Goal: Information Seeking & Learning: Learn about a topic

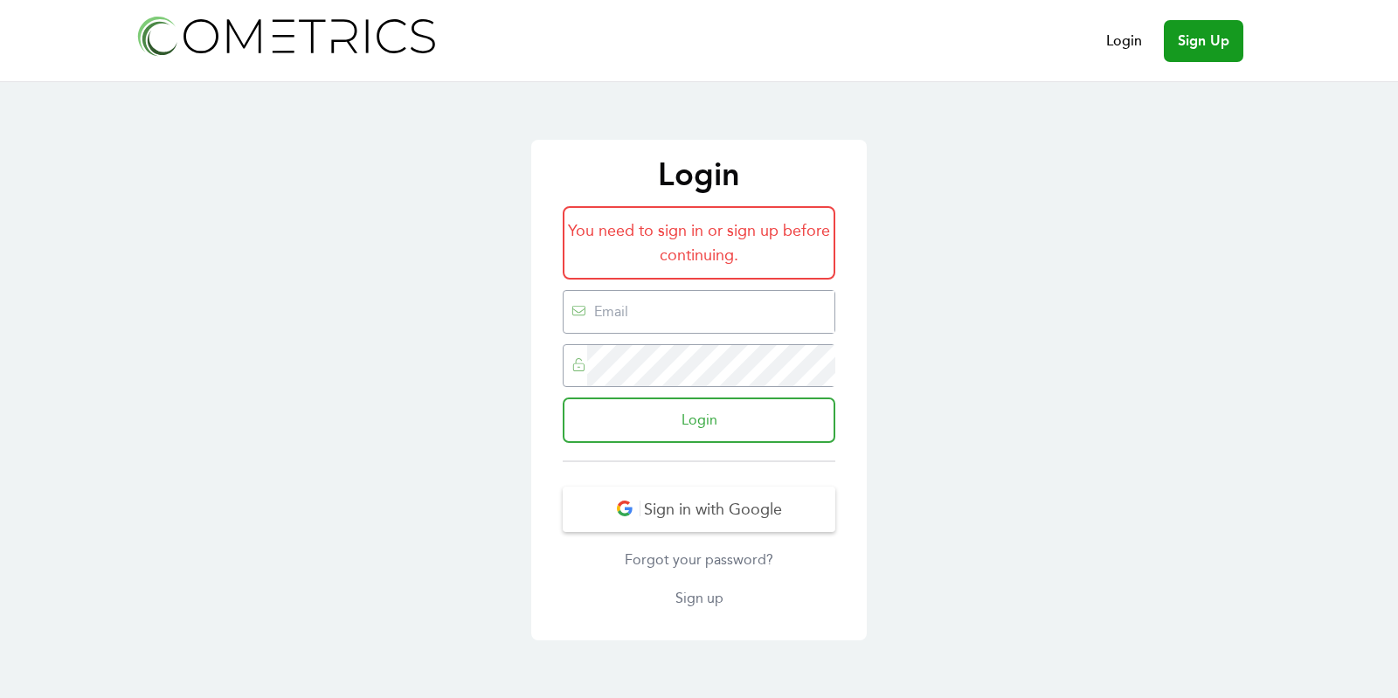
type input "[EMAIL_ADDRESS][DOMAIN_NAME]"
click at [725, 411] on input "Login" at bounding box center [699, 420] width 273 height 45
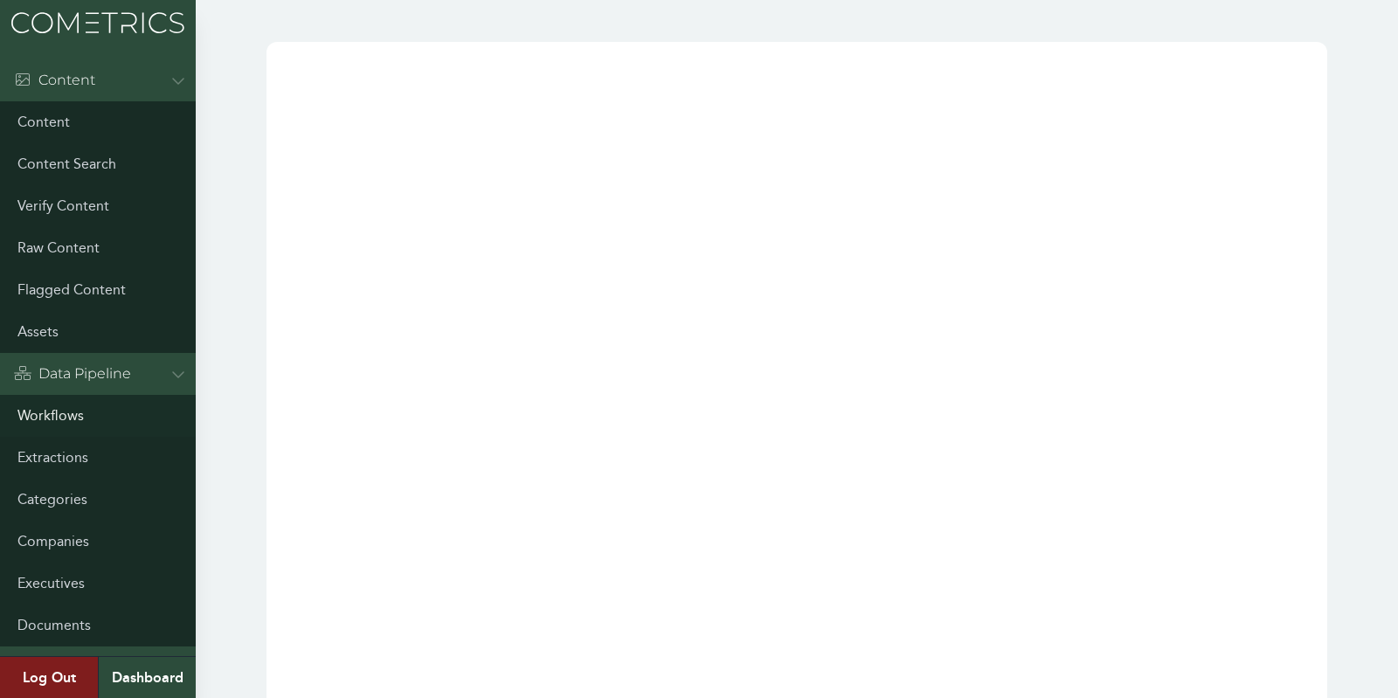
click at [48, 409] on link "Workflows" at bounding box center [98, 416] width 196 height 42
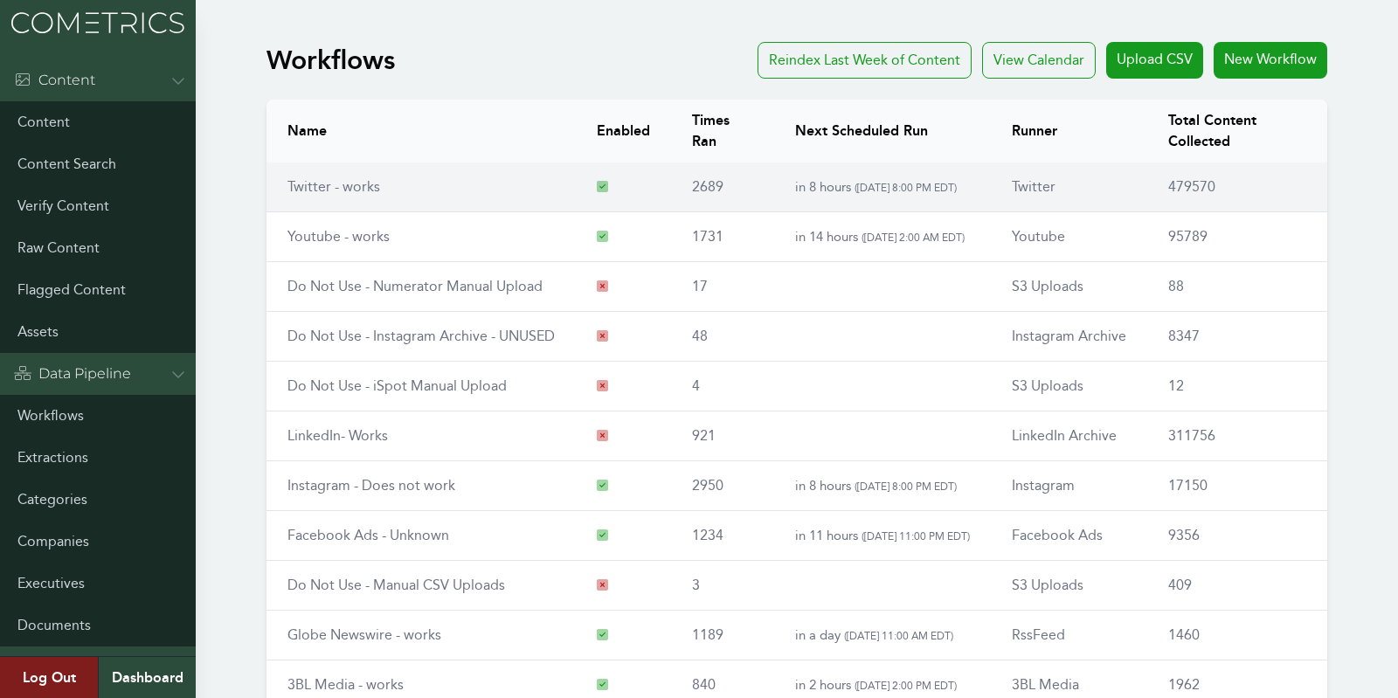
click at [325, 198] on td "Twitter - works" at bounding box center [420, 188] width 309 height 50
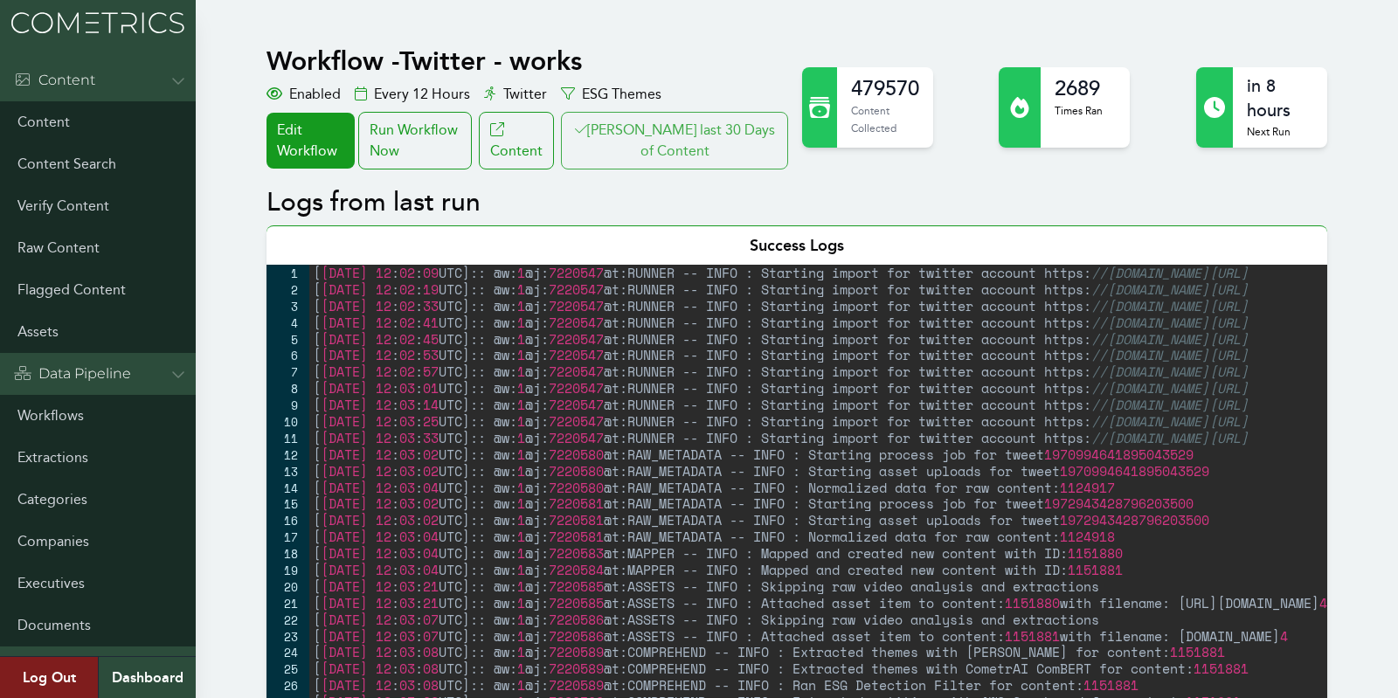
click at [630, 145] on button "[PERSON_NAME] last 30 Days of Content" at bounding box center [674, 141] width 227 height 58
click at [692, 128] on button "[PERSON_NAME] last 30 Days of Content" at bounding box center [674, 141] width 227 height 58
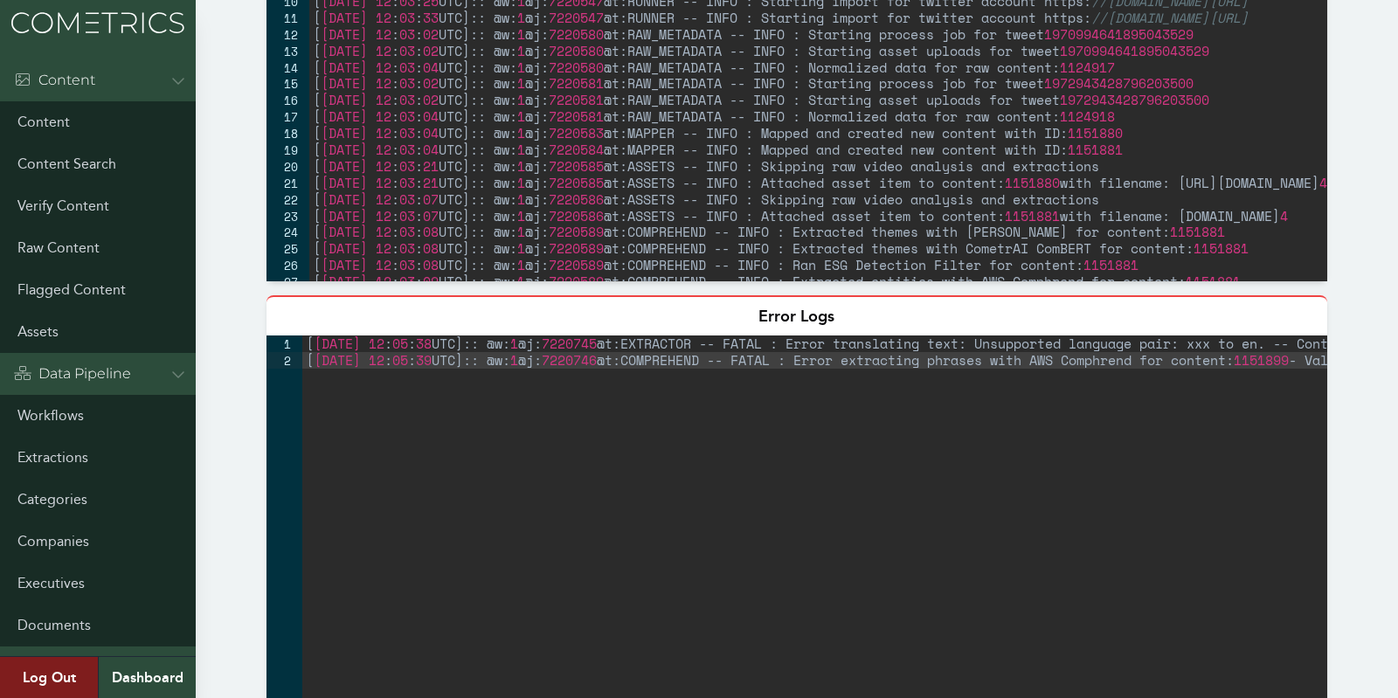
scroll to position [730, 0]
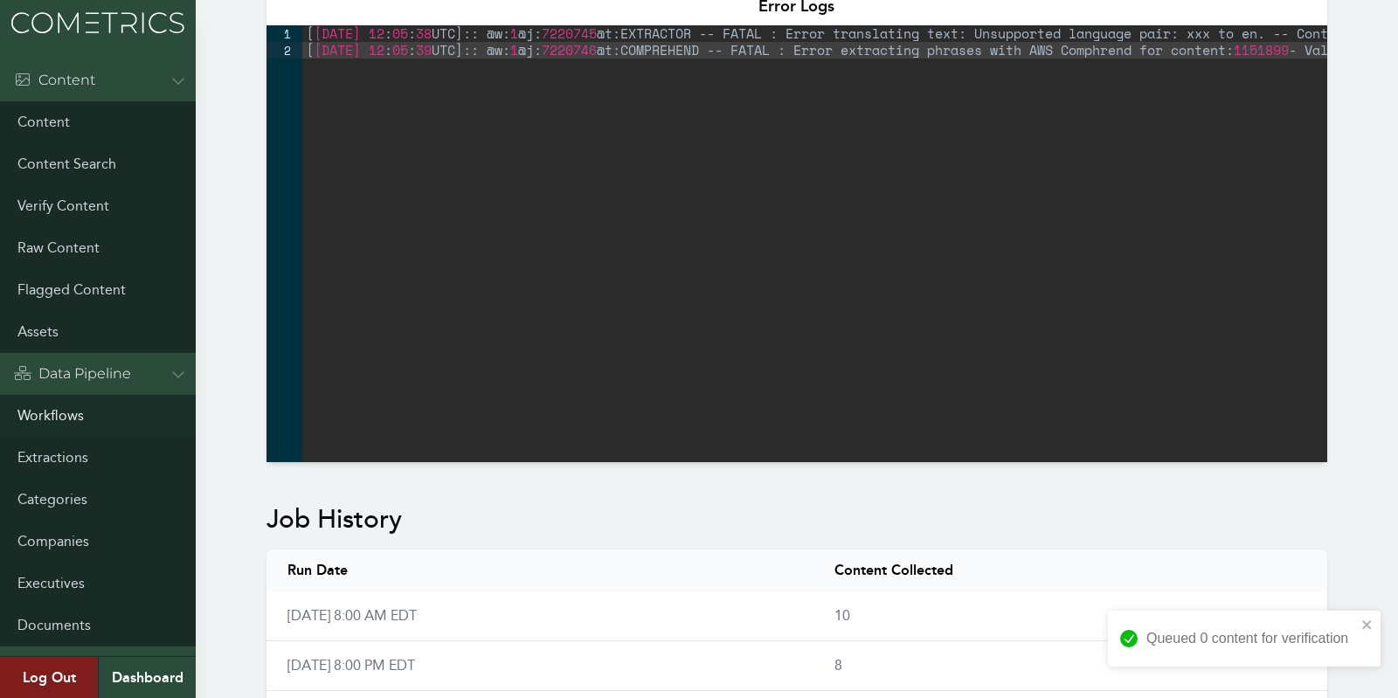
click at [45, 416] on link "Workflows" at bounding box center [98, 416] width 196 height 42
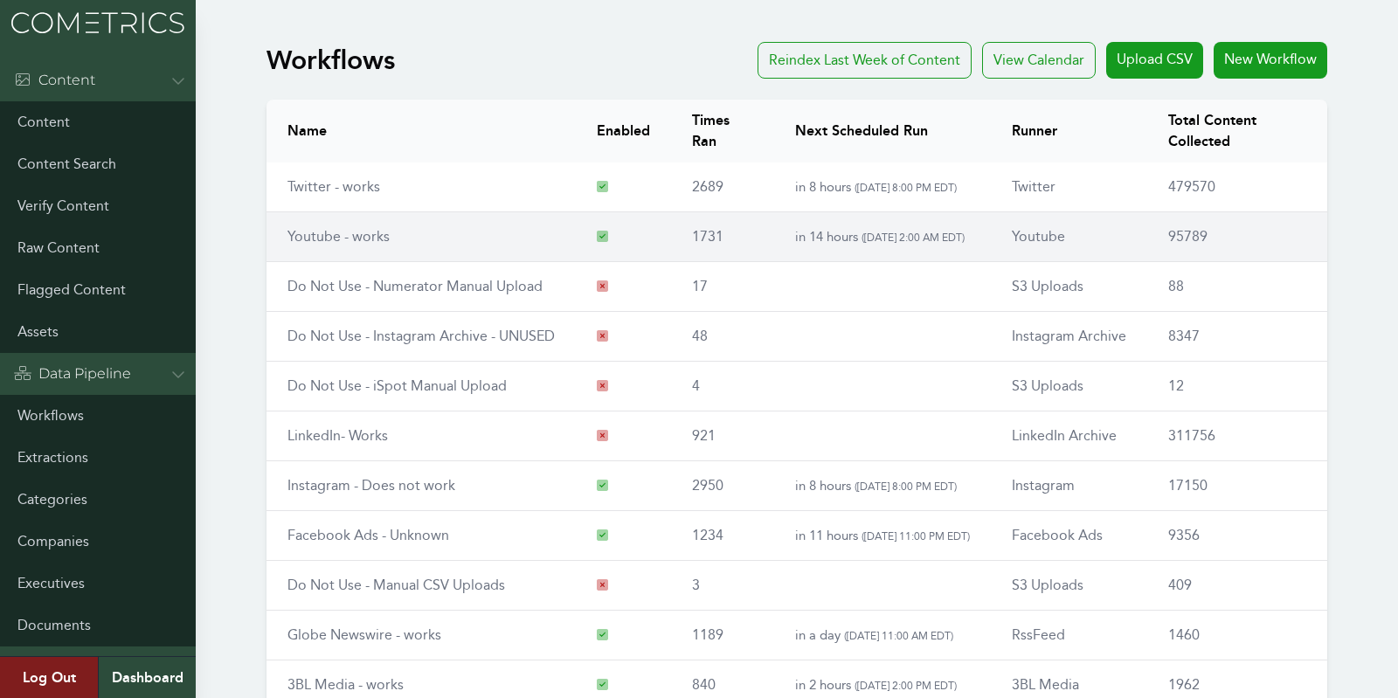
click at [316, 228] on link "Youtube - works" at bounding box center [338, 236] width 102 height 17
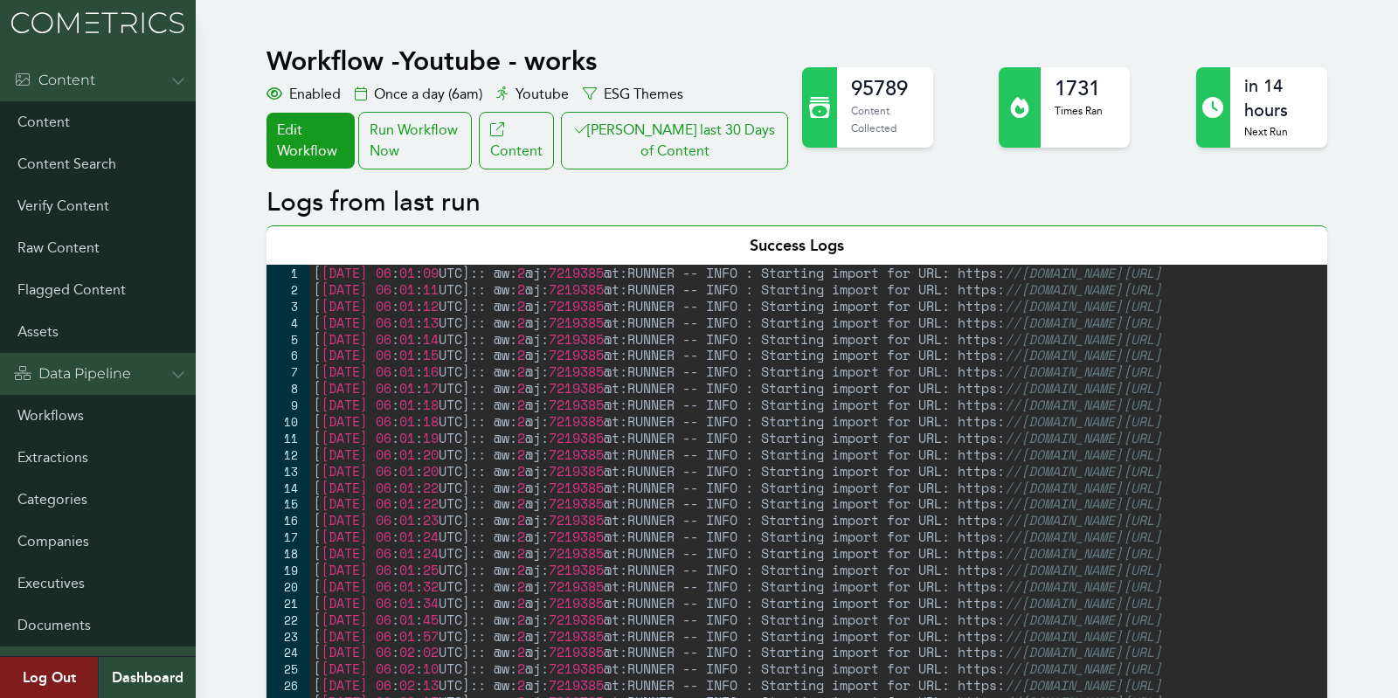
click at [684, 119] on button "Clair last 30 Days of Content" at bounding box center [674, 141] width 227 height 58
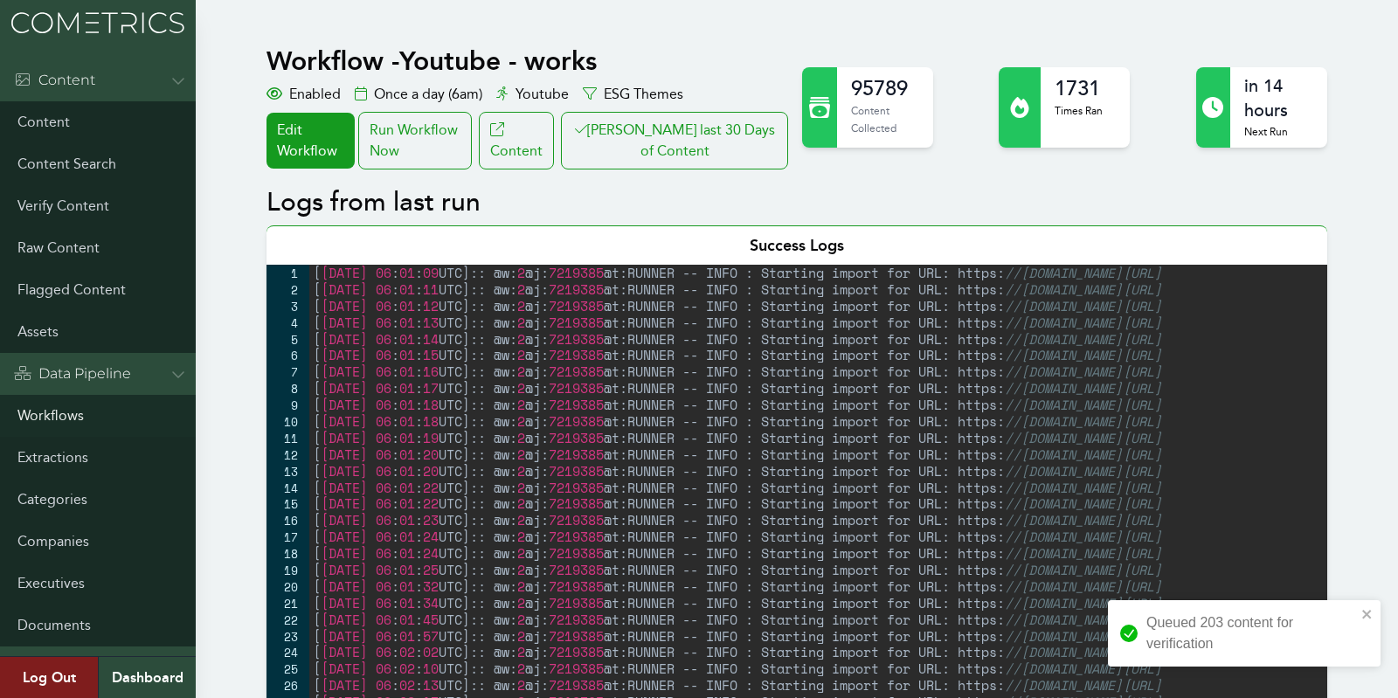
click at [50, 412] on link "Workflows" at bounding box center [98, 416] width 196 height 42
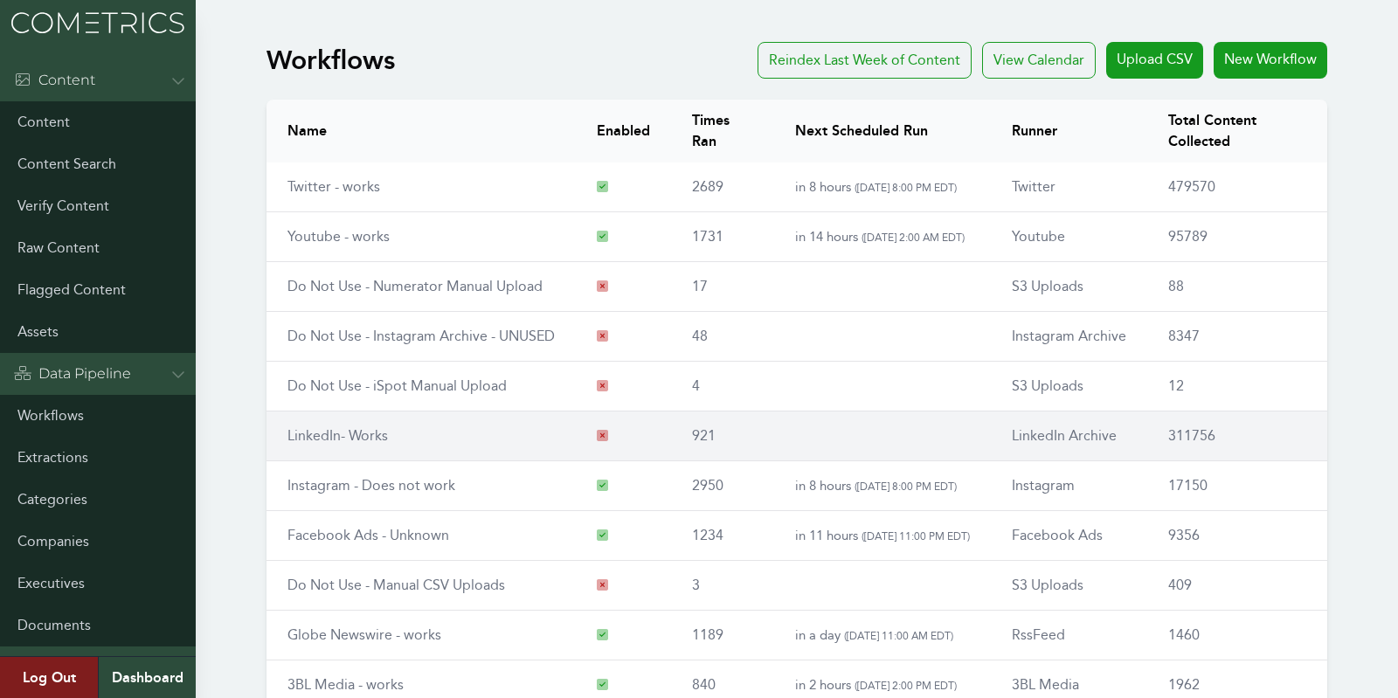
click at [298, 420] on td "LinkedIn- Works" at bounding box center [420, 437] width 309 height 50
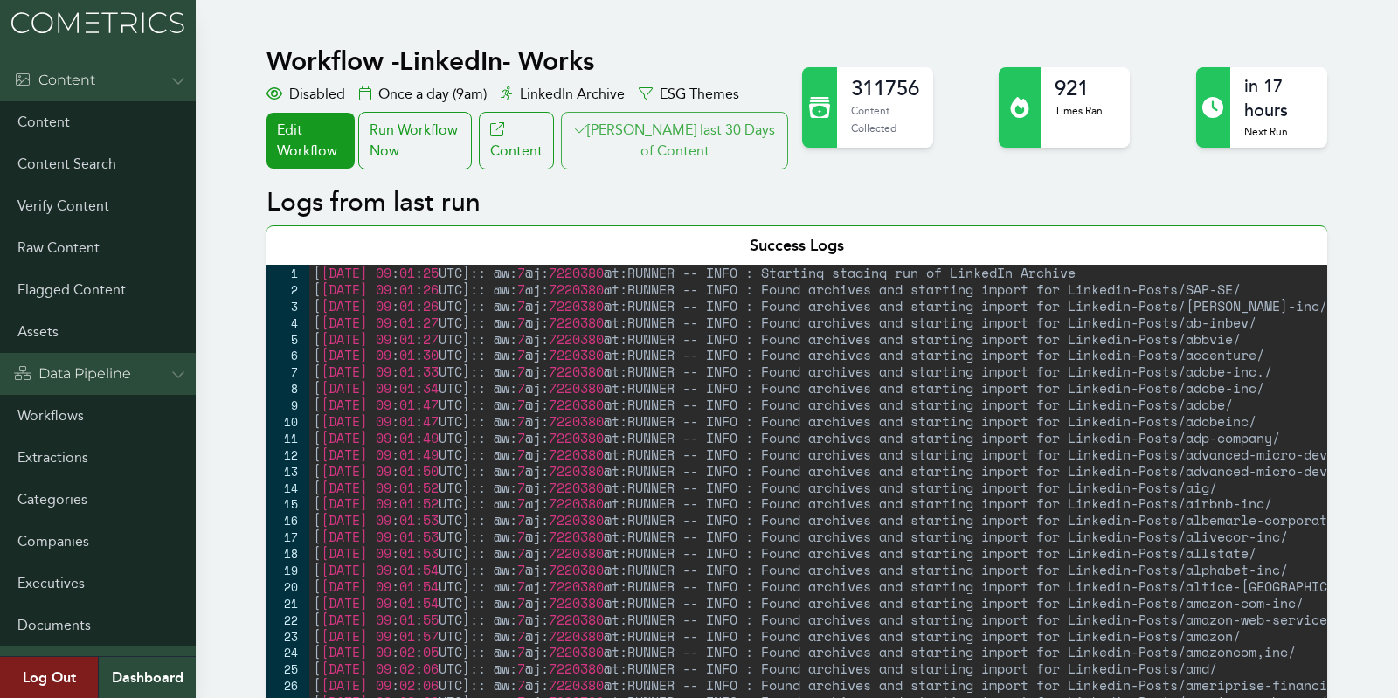
click at [665, 153] on button "[PERSON_NAME] last 30 Days of Content" at bounding box center [674, 141] width 227 height 58
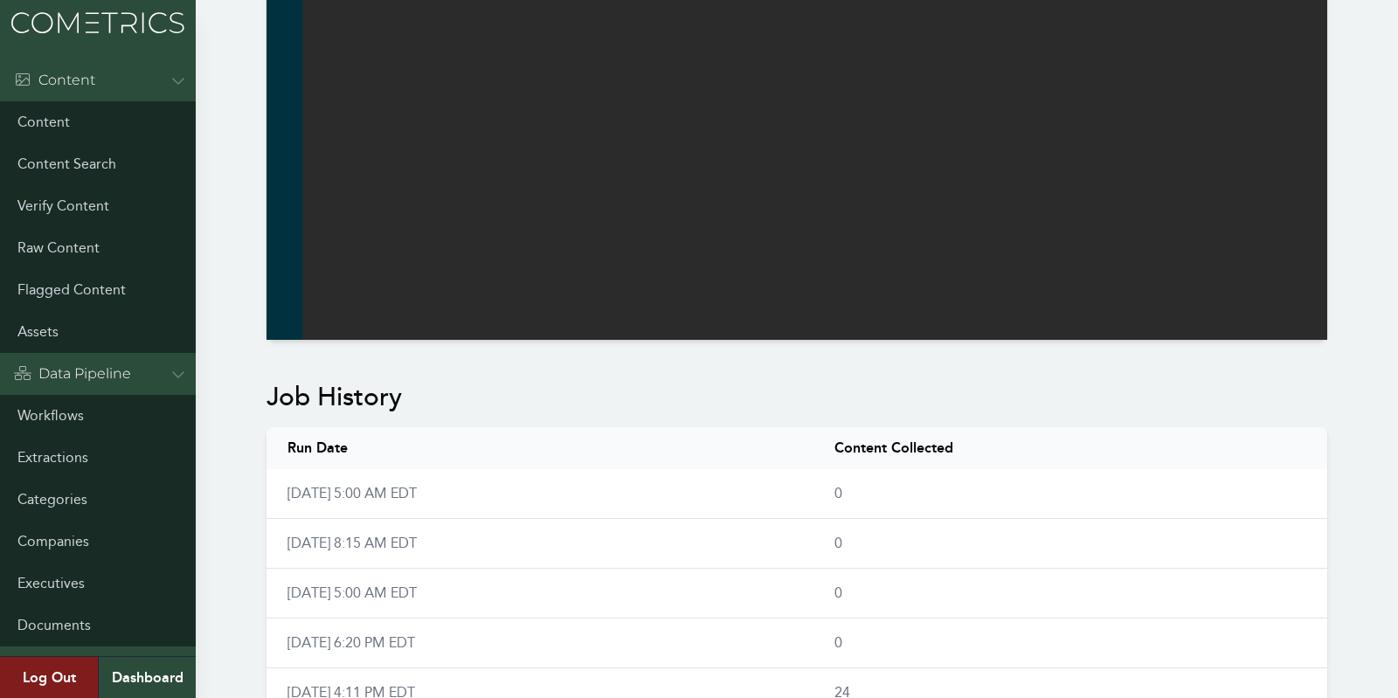
scroll to position [1018, 0]
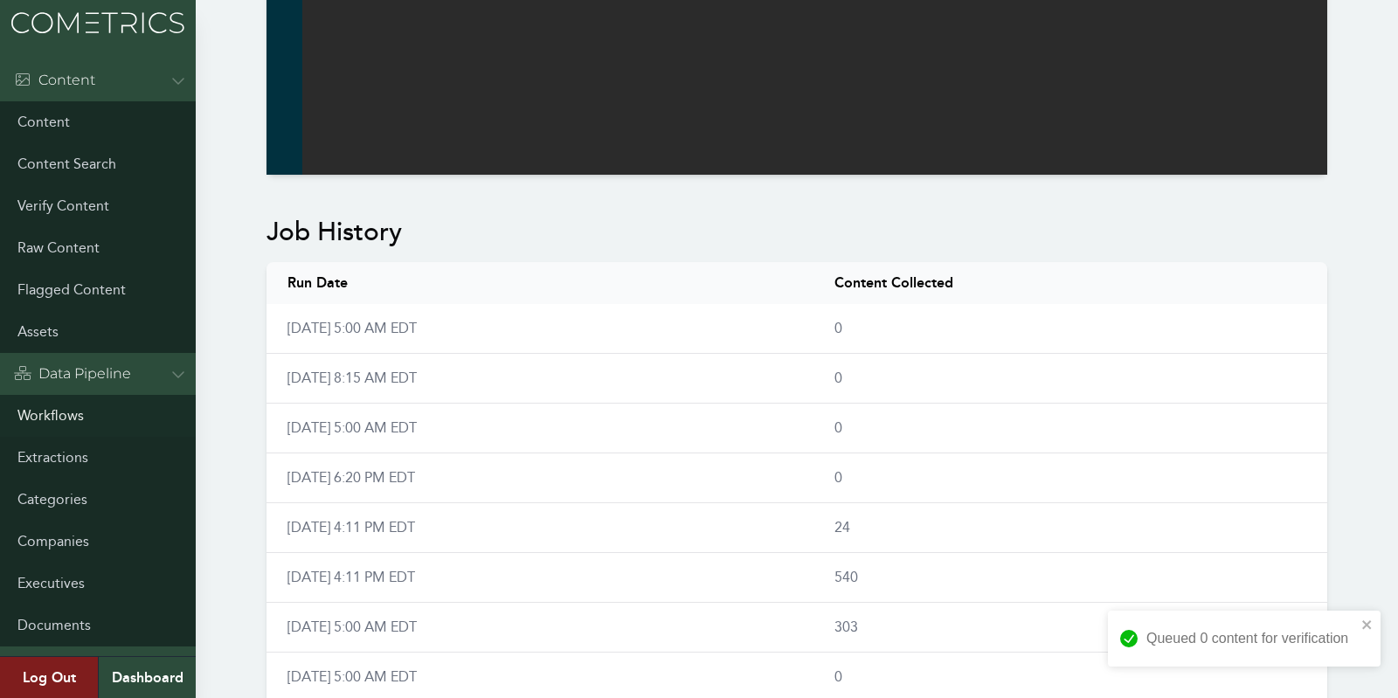
click at [52, 419] on link "Workflows" at bounding box center [98, 416] width 196 height 42
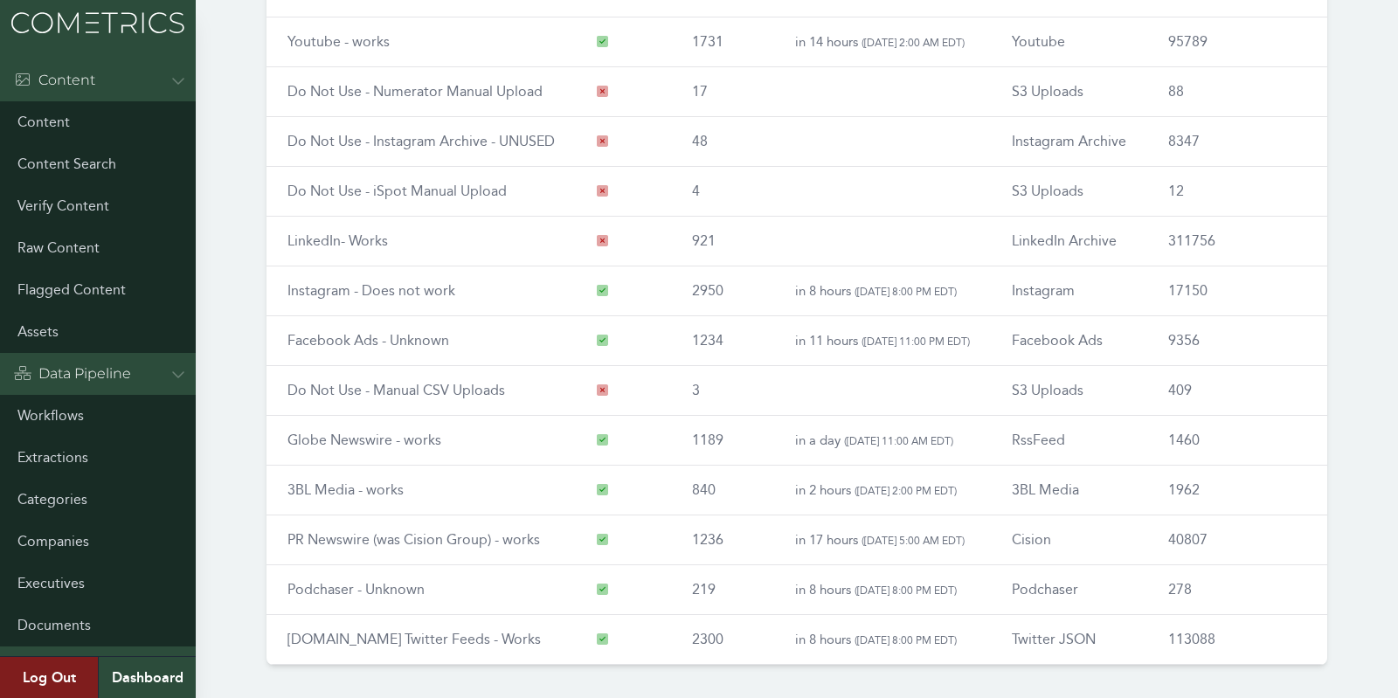
scroll to position [204, 0]
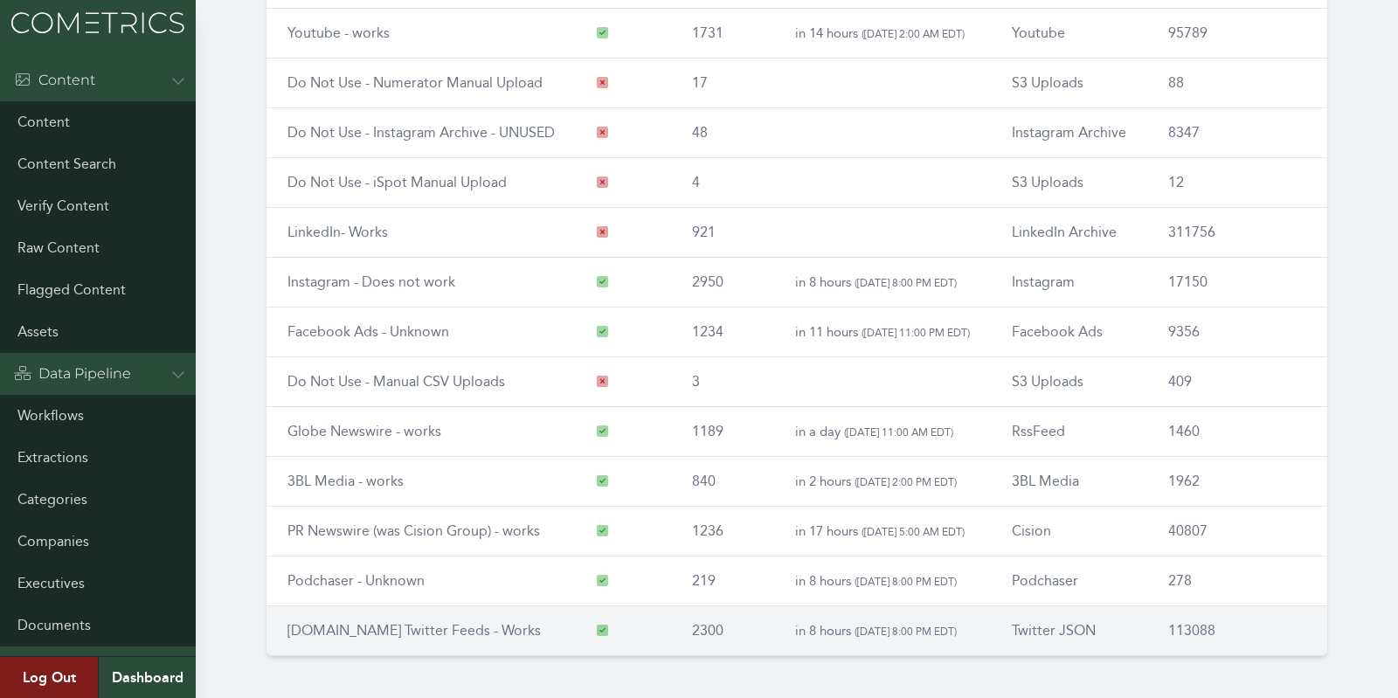
click at [335, 611] on td "[DOMAIN_NAME] Twitter Feeds - Works" at bounding box center [420, 631] width 309 height 50
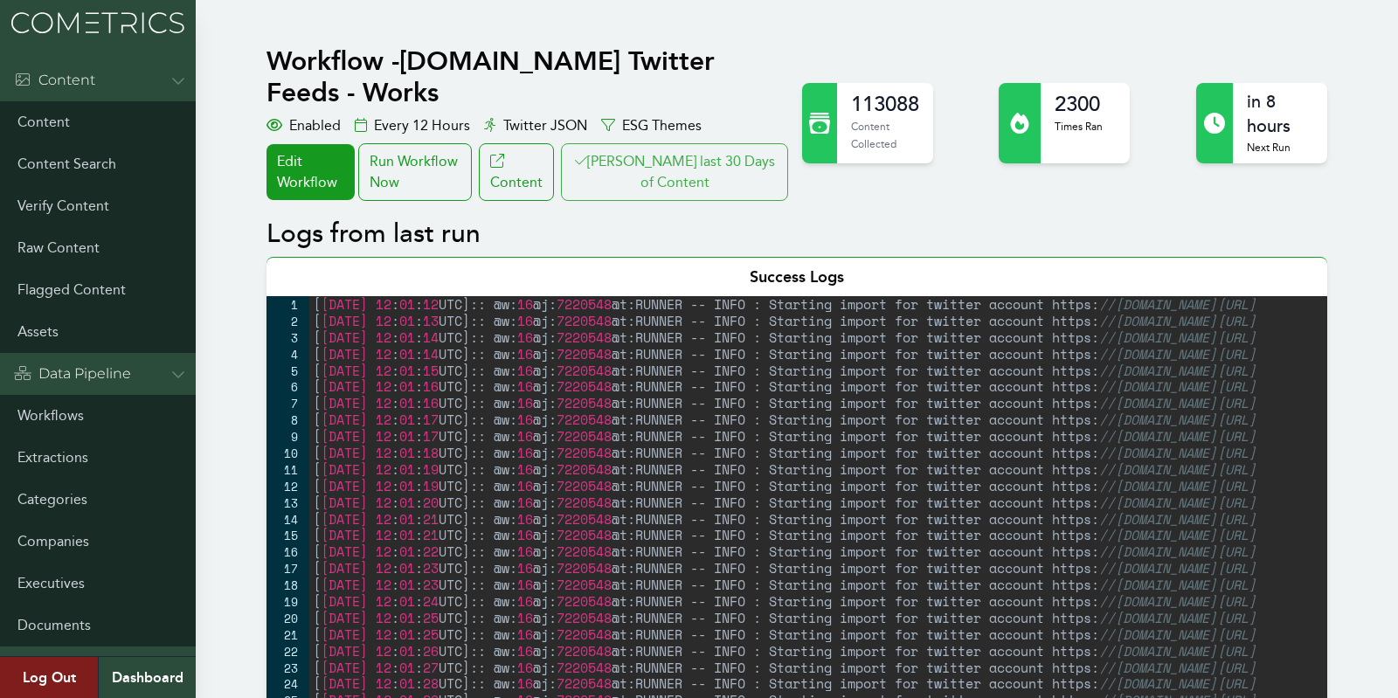
click at [702, 143] on button "[PERSON_NAME] last 30 Days of Content" at bounding box center [674, 172] width 227 height 58
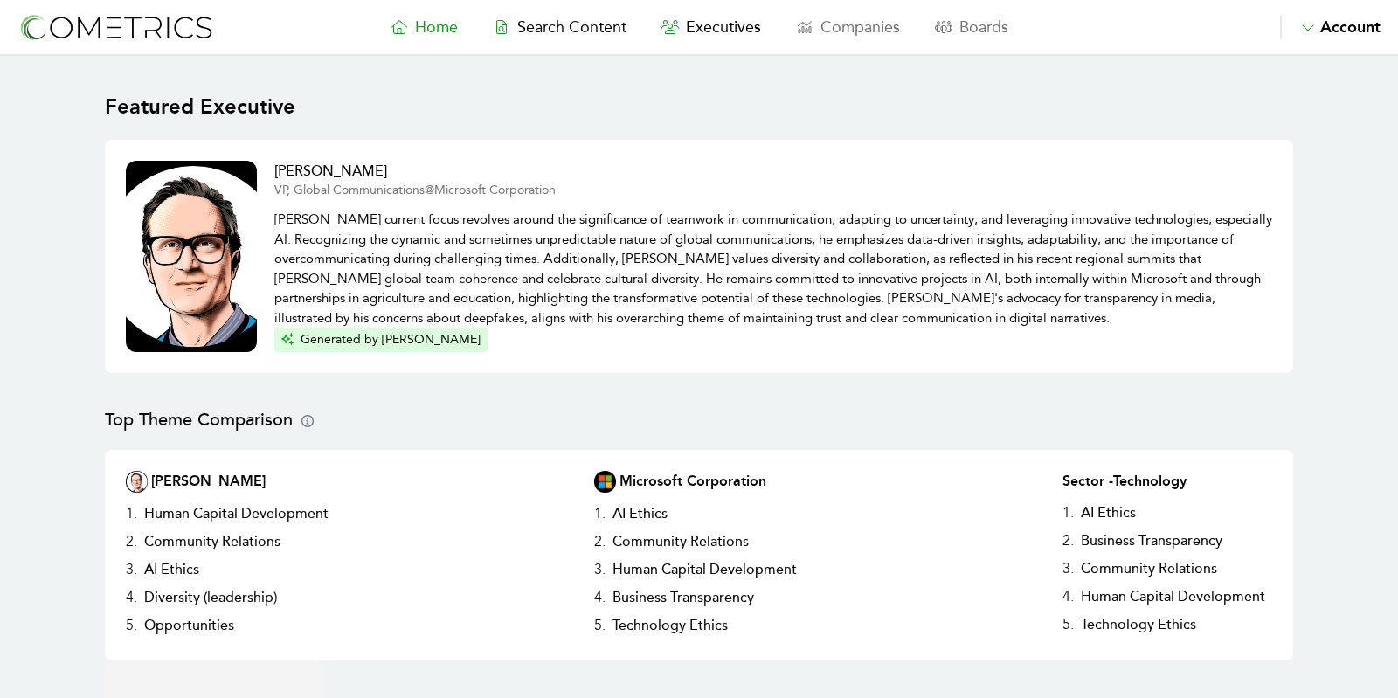
click at [678, 44] on nav "Home Search Content Executives Companies Boards Saved Alerts Nominate Account A…" at bounding box center [699, 28] width 1398 height 56
click at [558, 23] on span "Search Content" at bounding box center [571, 26] width 109 height 19
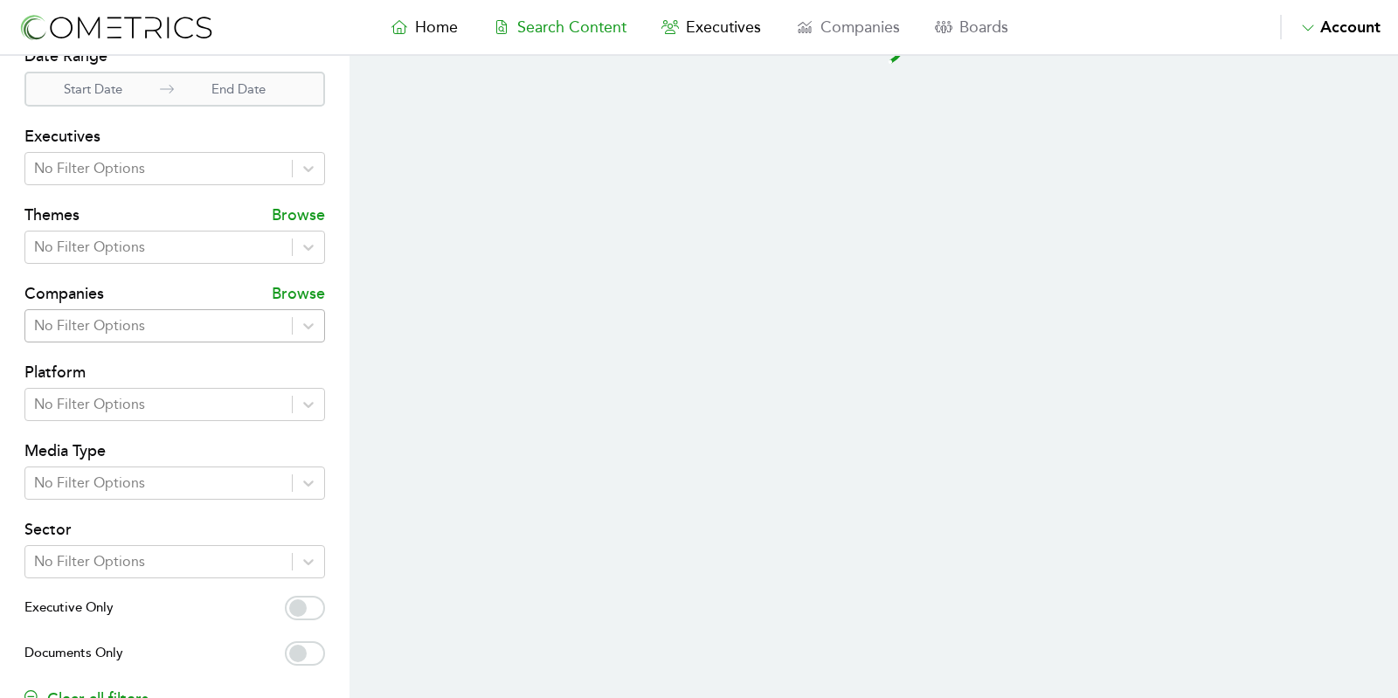
scroll to position [253, 0]
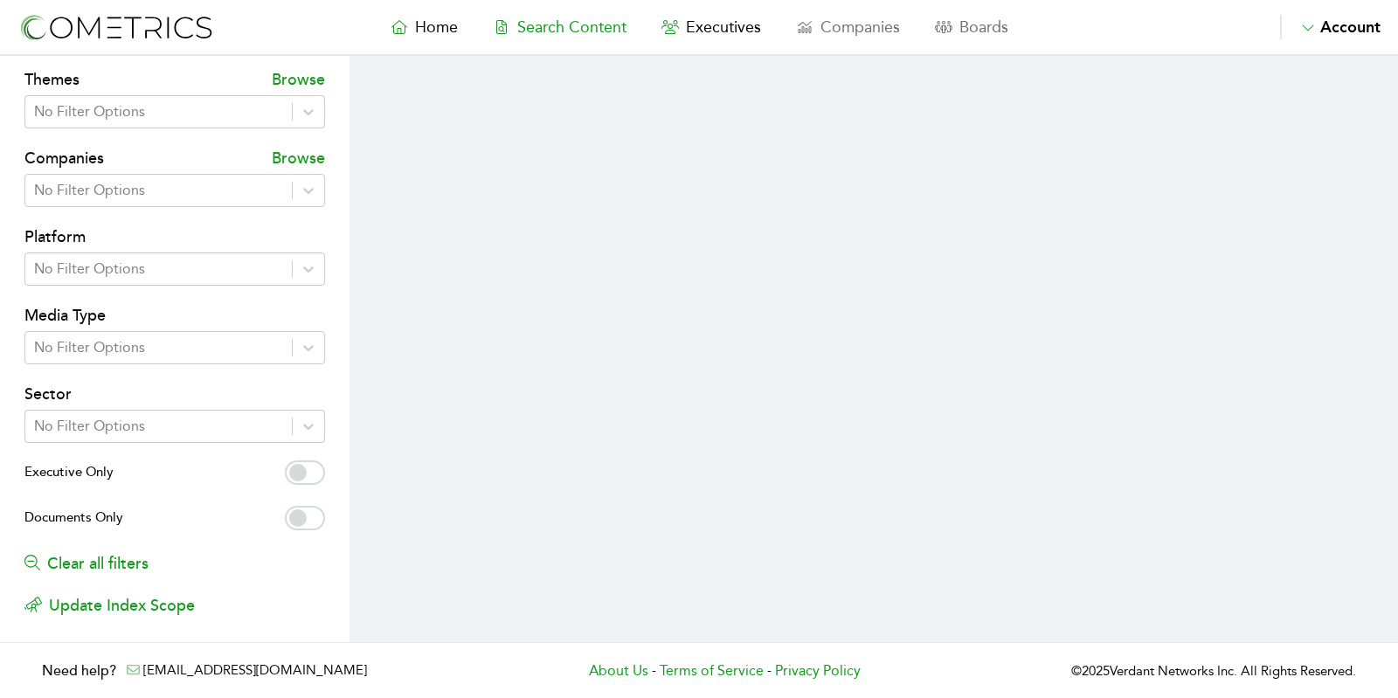
click at [314, 482] on label "Executive Only" at bounding box center [174, 474] width 301 height 28
click at [314, 482] on input "Executive Only" at bounding box center [305, 472] width 40 height 24
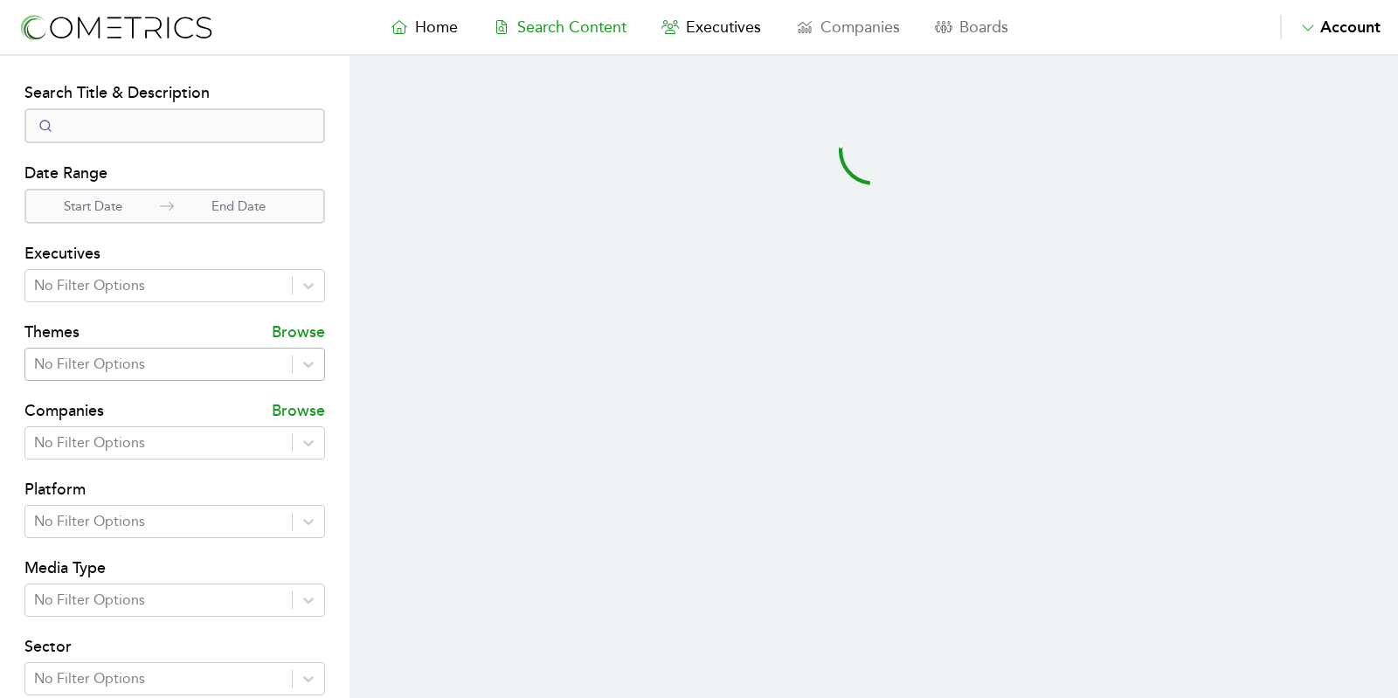
checkbox input "true"
select select "50"
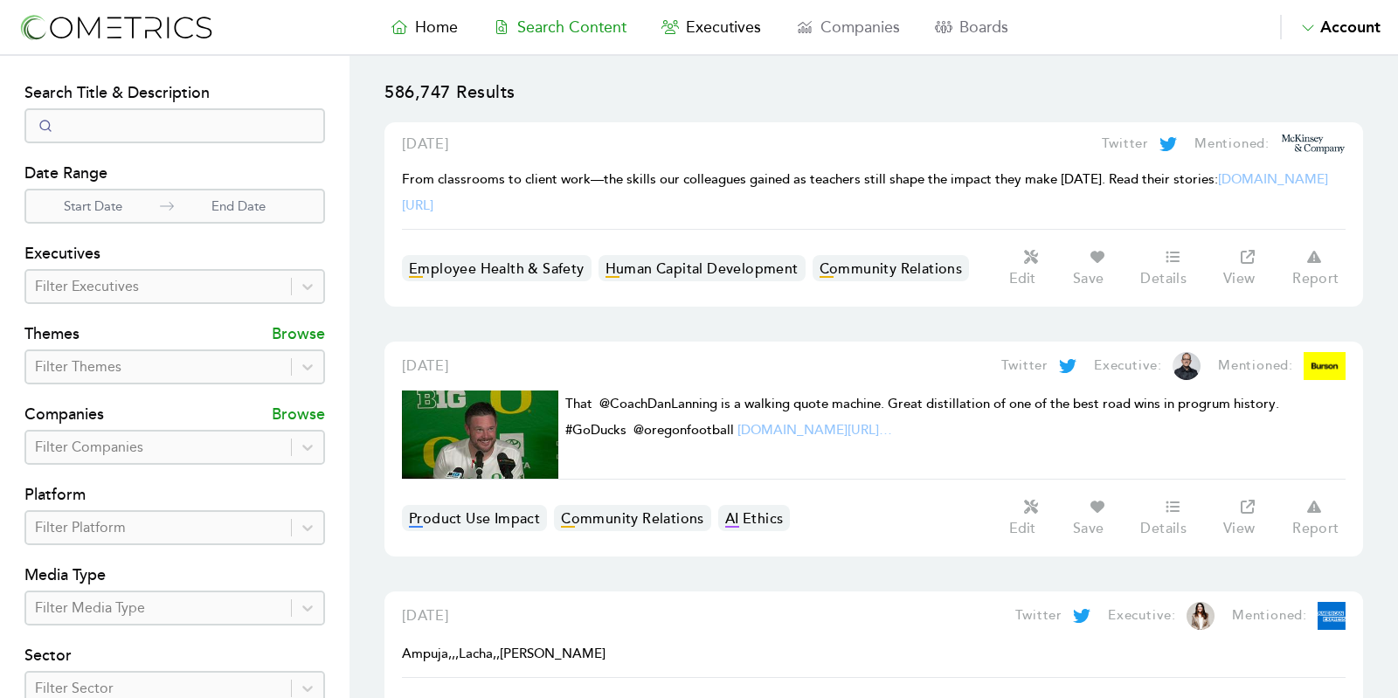
click at [131, 563] on h4 "Media Type" at bounding box center [174, 577] width 301 height 28
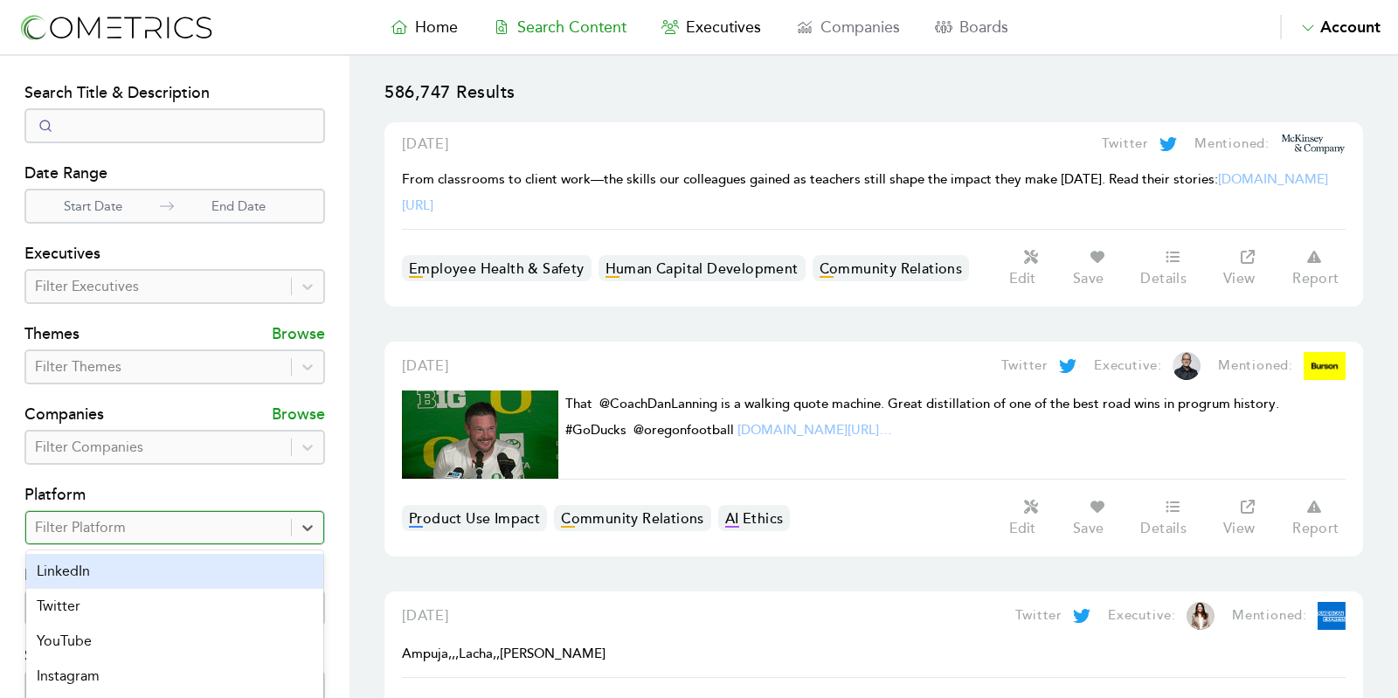
click at [55, 515] on div at bounding box center [158, 527] width 247 height 24
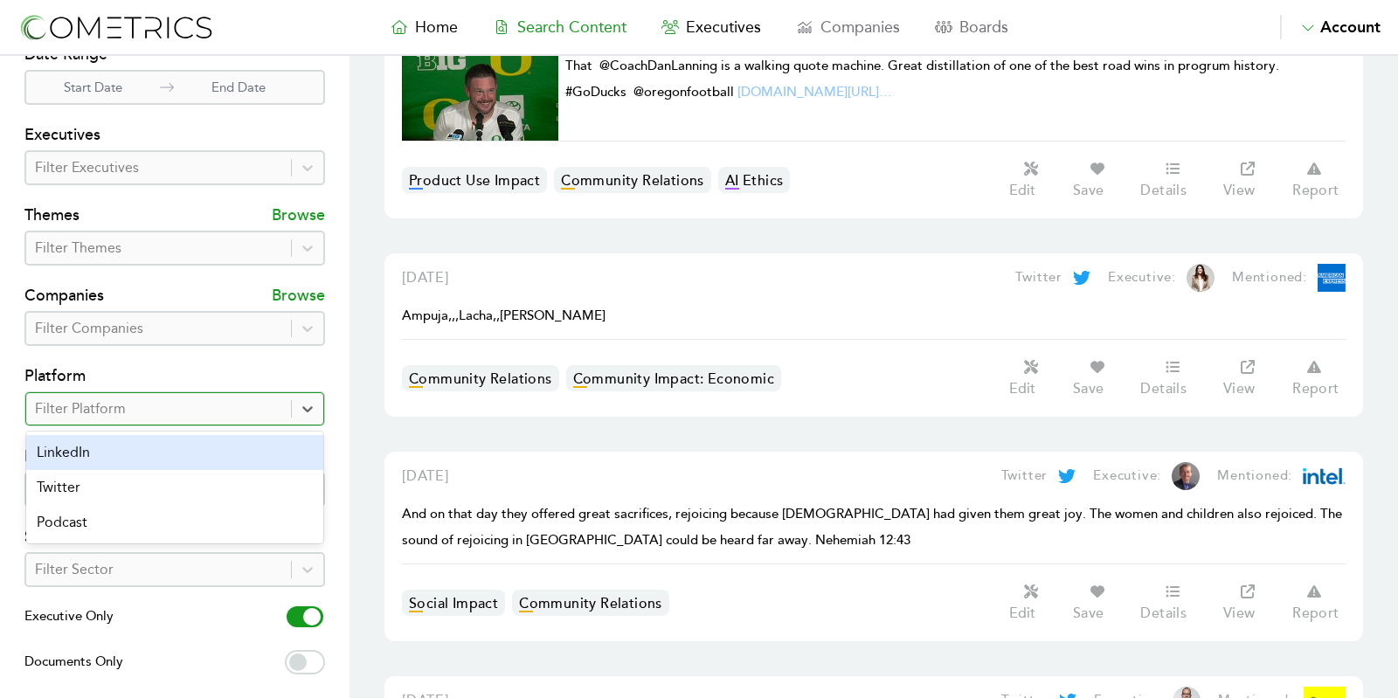
click at [86, 454] on div "LinkedIn" at bounding box center [174, 452] width 297 height 35
click at [14, 260] on section "Search Filters Search Title & Description Date Range Start Date End Date Execut…" at bounding box center [174, 382] width 349 height 891
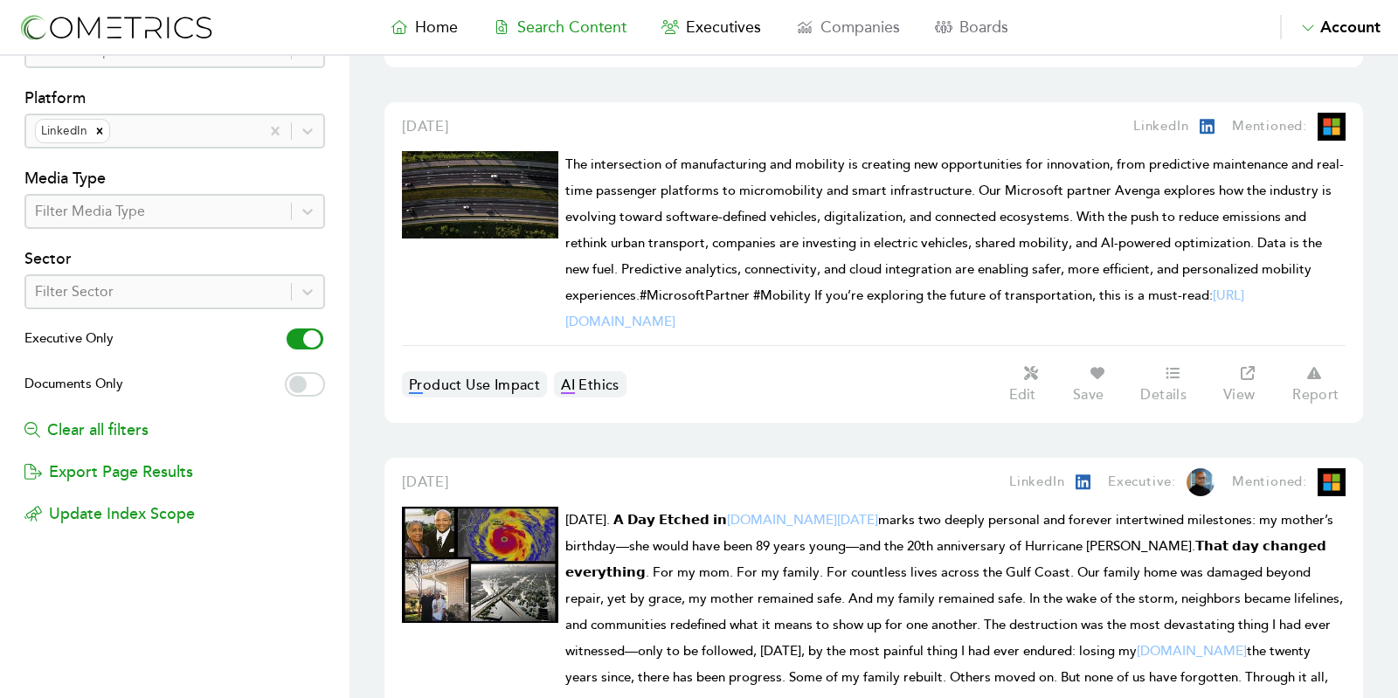
scroll to position [610, 0]
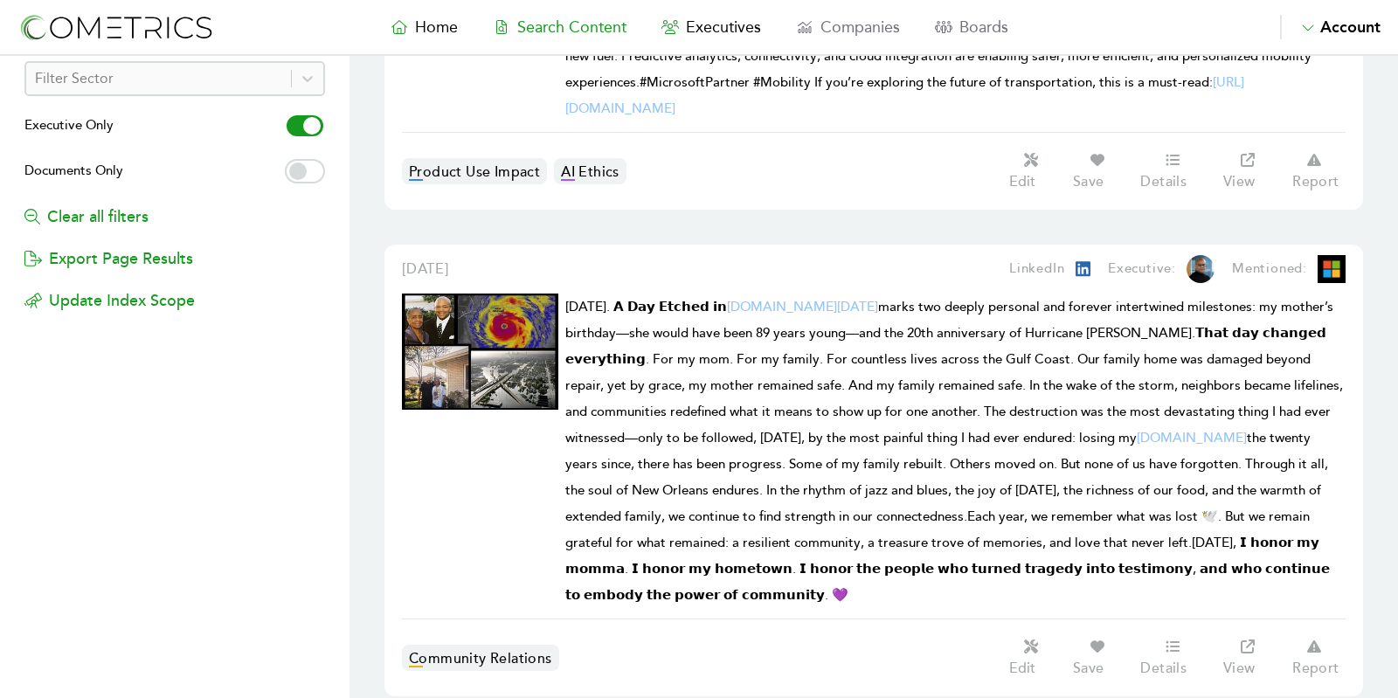
click at [439, 314] on img at bounding box center [480, 352] width 156 height 116
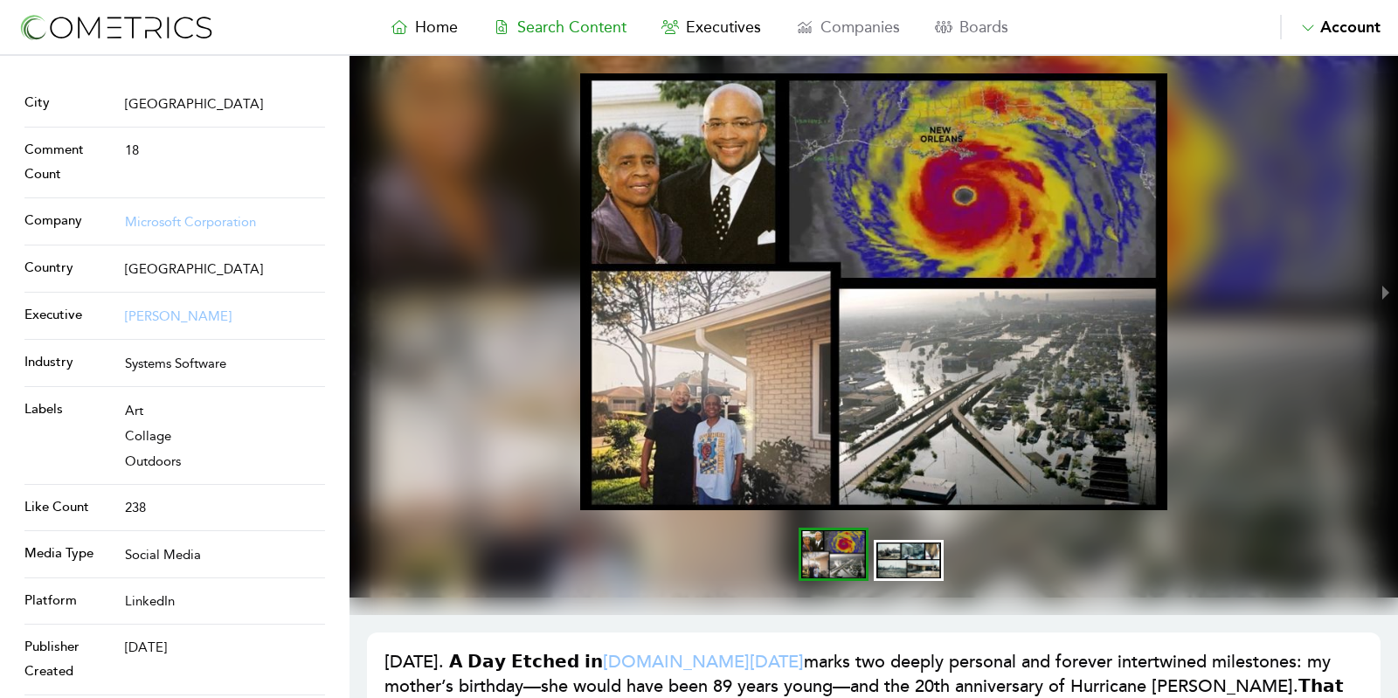
click at [578, 21] on span "Search Content" at bounding box center [571, 26] width 109 height 19
select select "50"
